Goal: Subscribe to service/newsletter

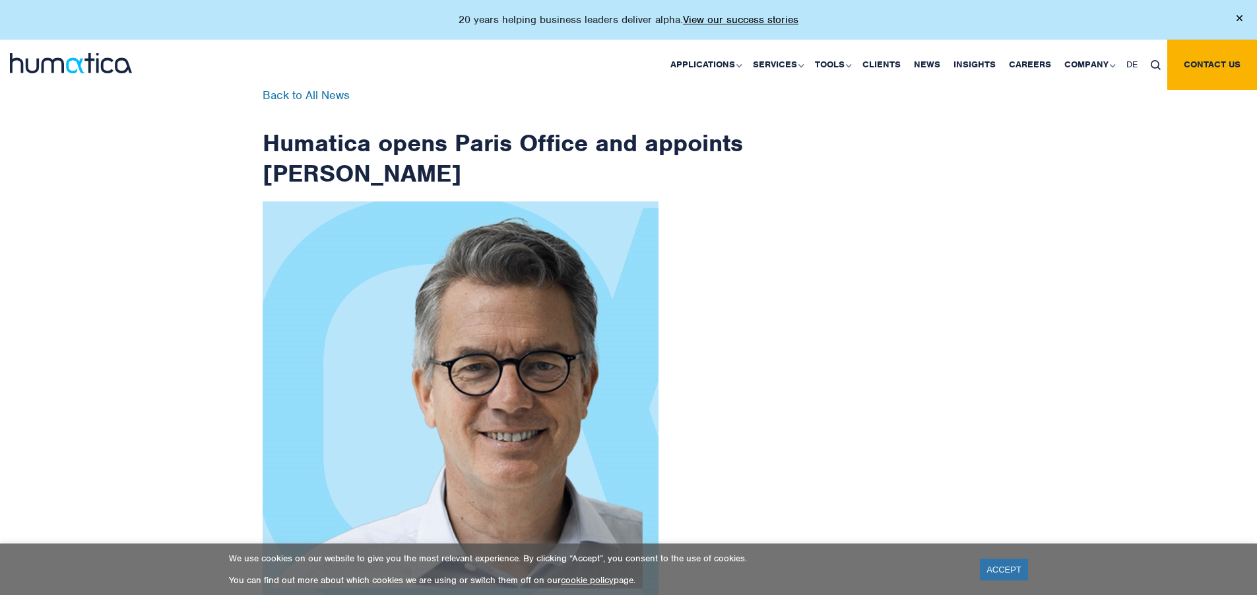
scroll to position [2105, 0]
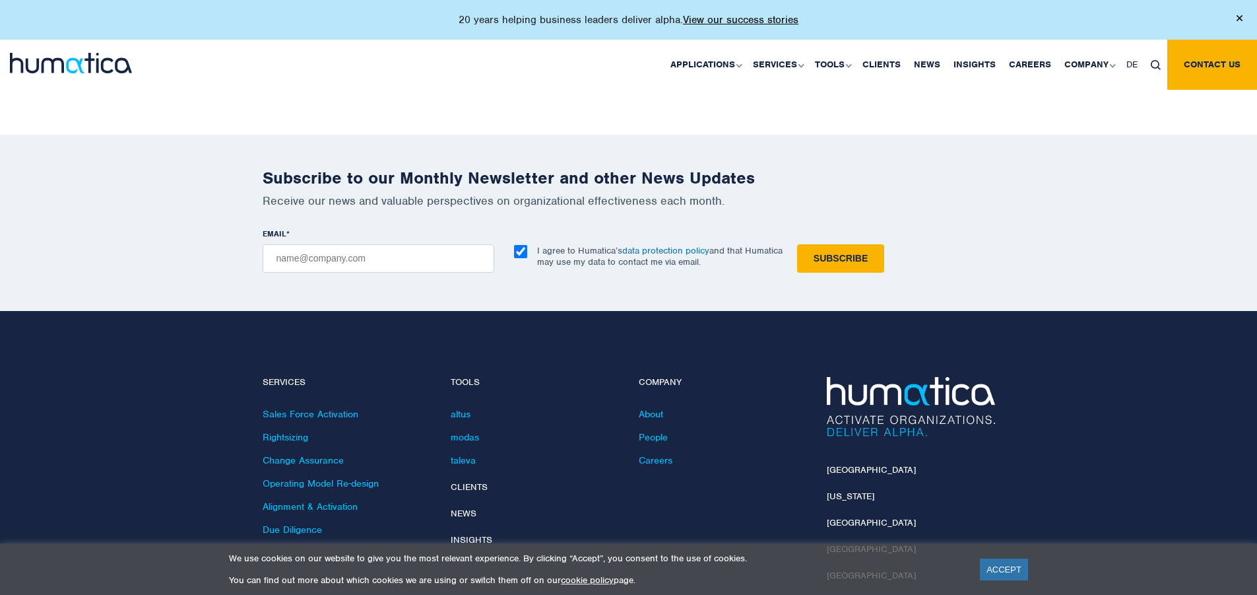
checkbox input "true"
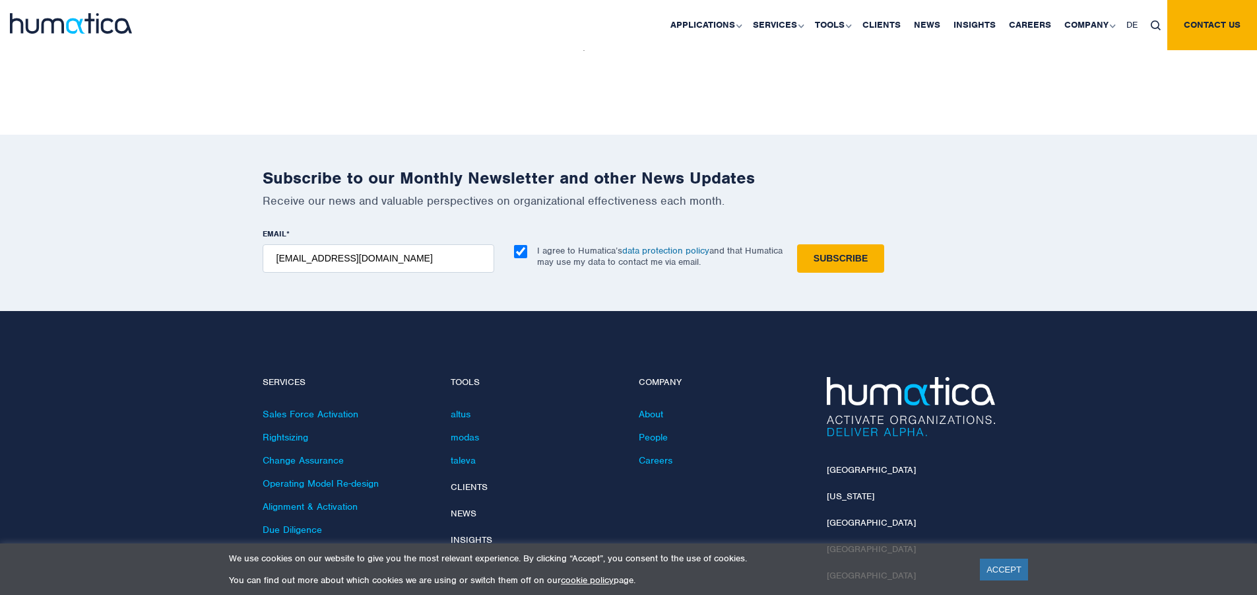
type input "[EMAIL_ADDRESS][DOMAIN_NAME]"
click at [797, 244] on input "Subscribe" at bounding box center [840, 258] width 87 height 28
